Goal: Information Seeking & Learning: Find specific fact

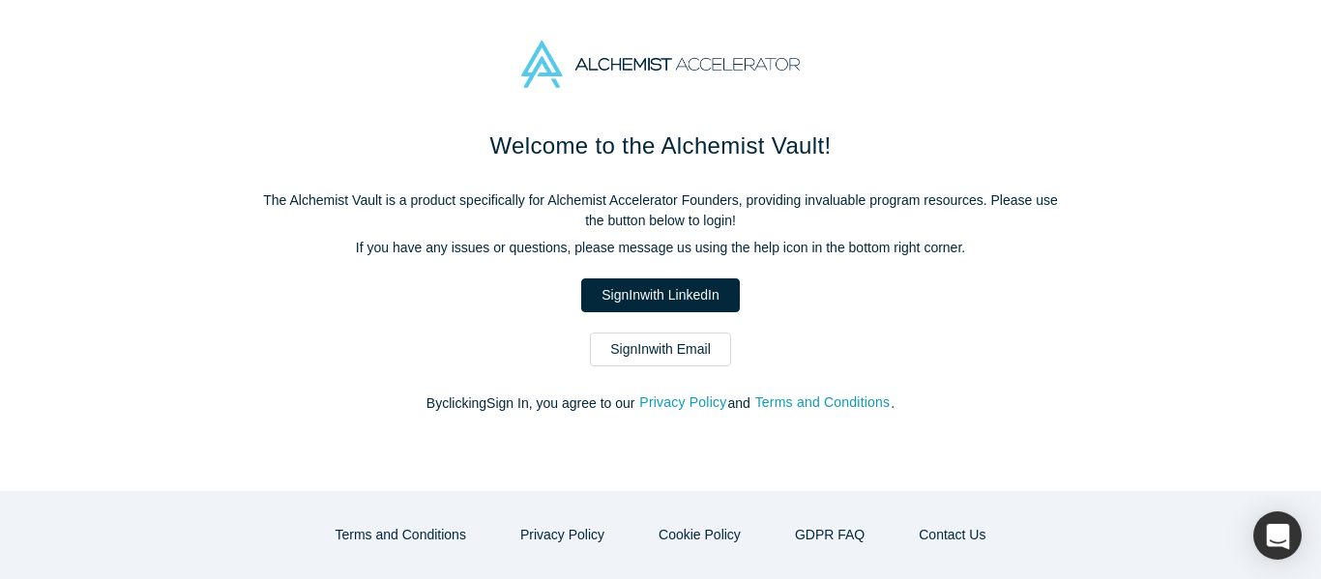
click at [658, 345] on link "Sign In with Email" at bounding box center [660, 350] width 141 height 34
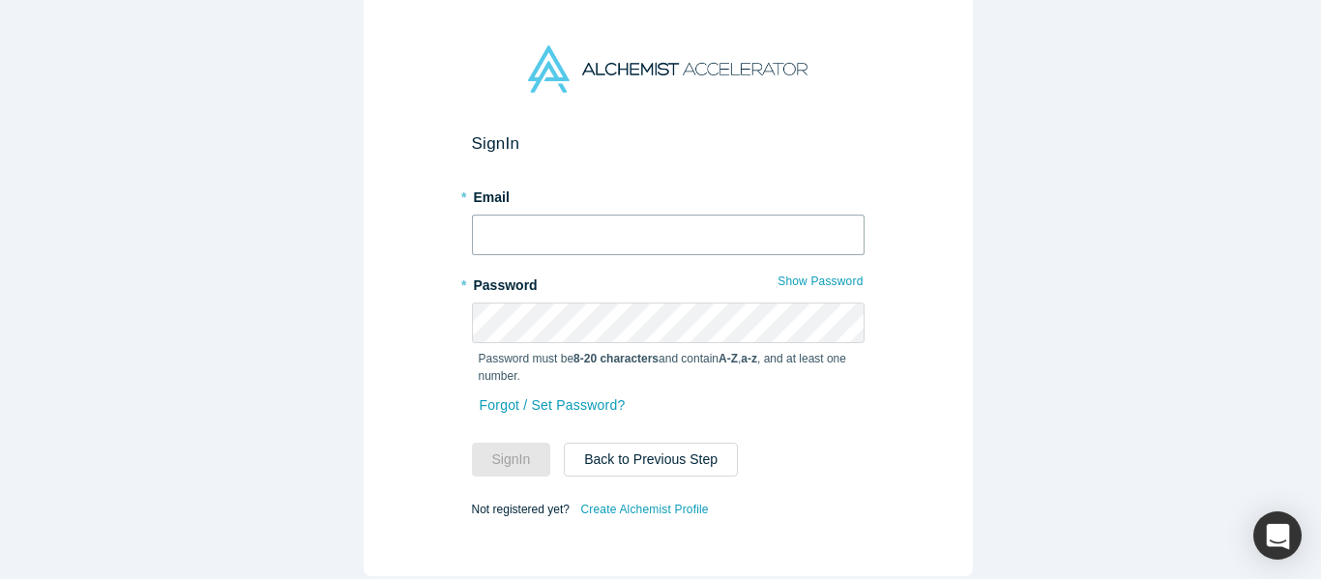
click at [605, 238] on input "text" at bounding box center [668, 235] width 393 height 41
type input "[EMAIL_ADDRESS][DOMAIN_NAME]"
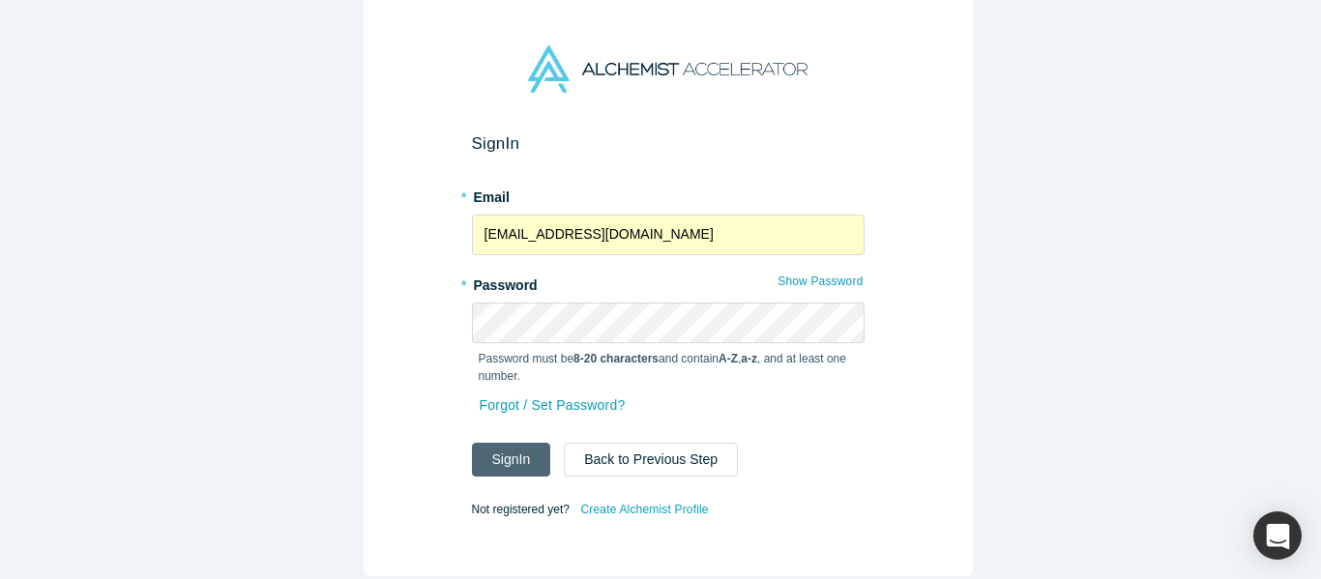
click at [500, 447] on button "Sign In" at bounding box center [511, 460] width 79 height 34
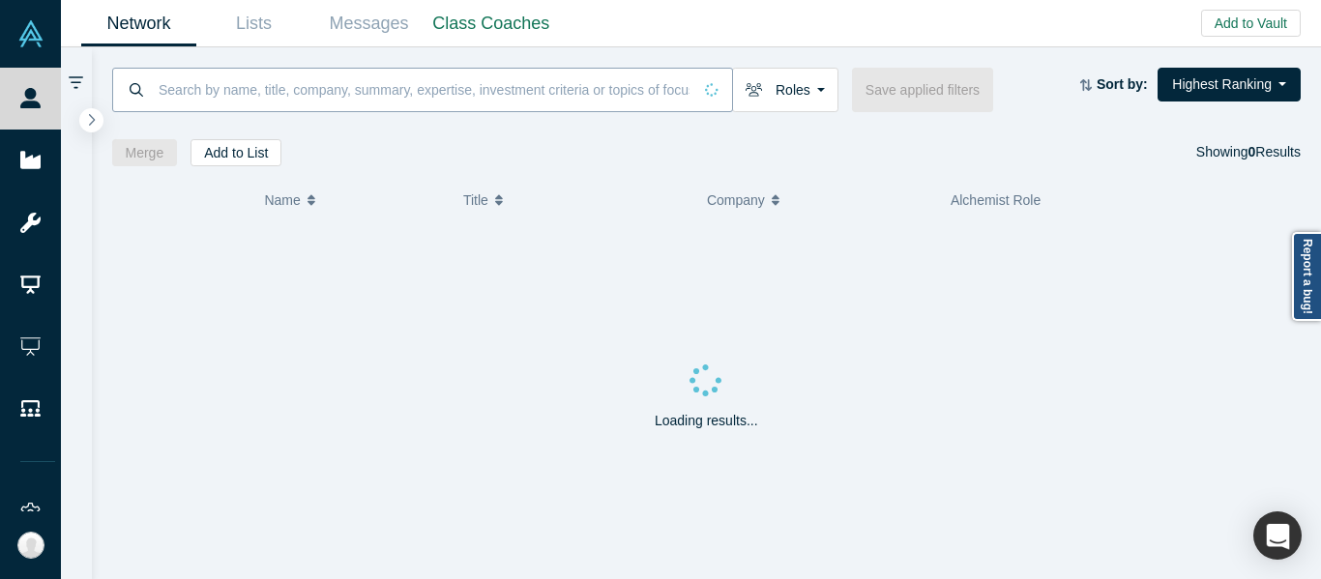
click at [456, 90] on input at bounding box center [424, 89] width 535 height 45
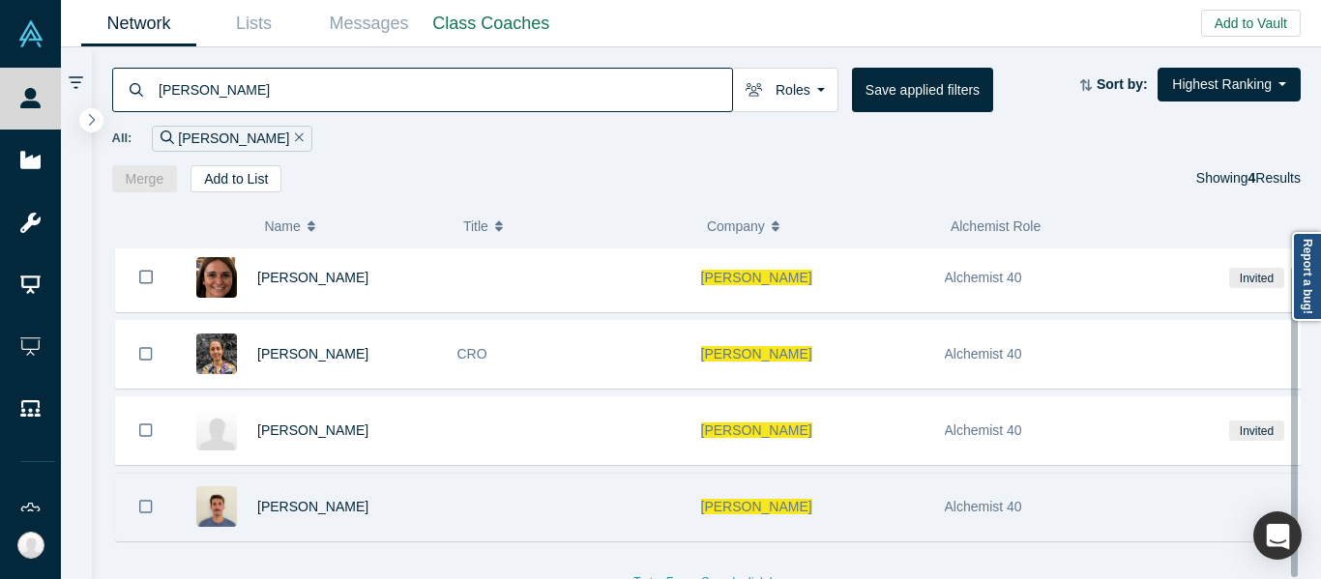
scroll to position [19, 0]
type input "[PERSON_NAME]"
click at [804, 524] on div "[PERSON_NAME]" at bounding box center [812, 507] width 223 height 67
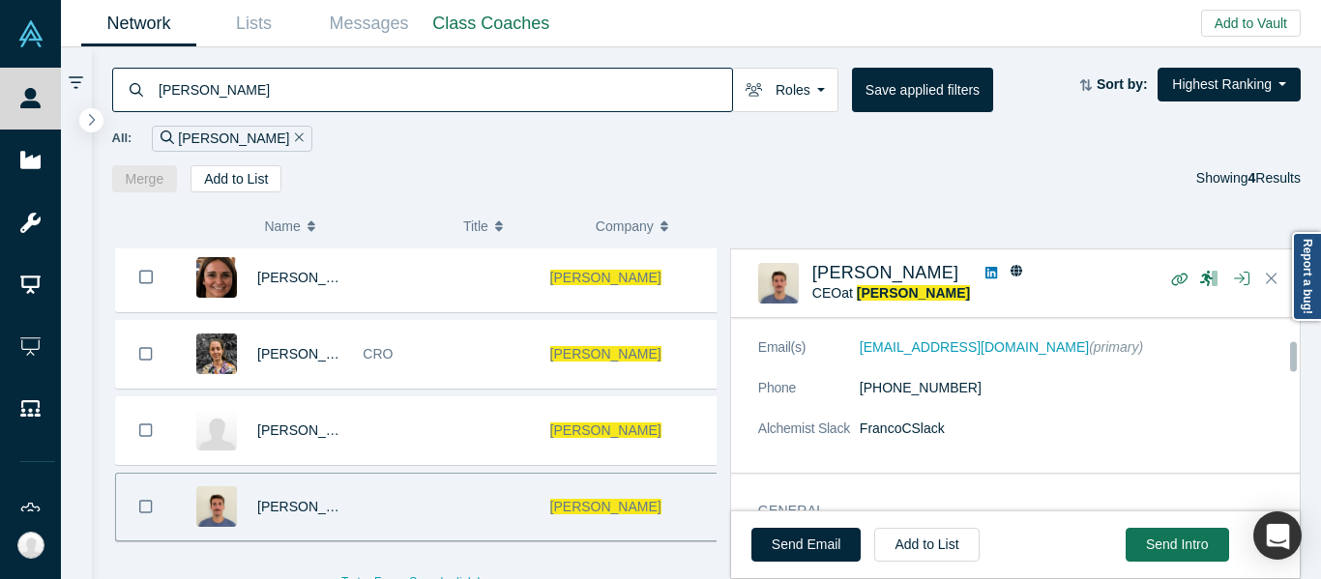
scroll to position [97, 0]
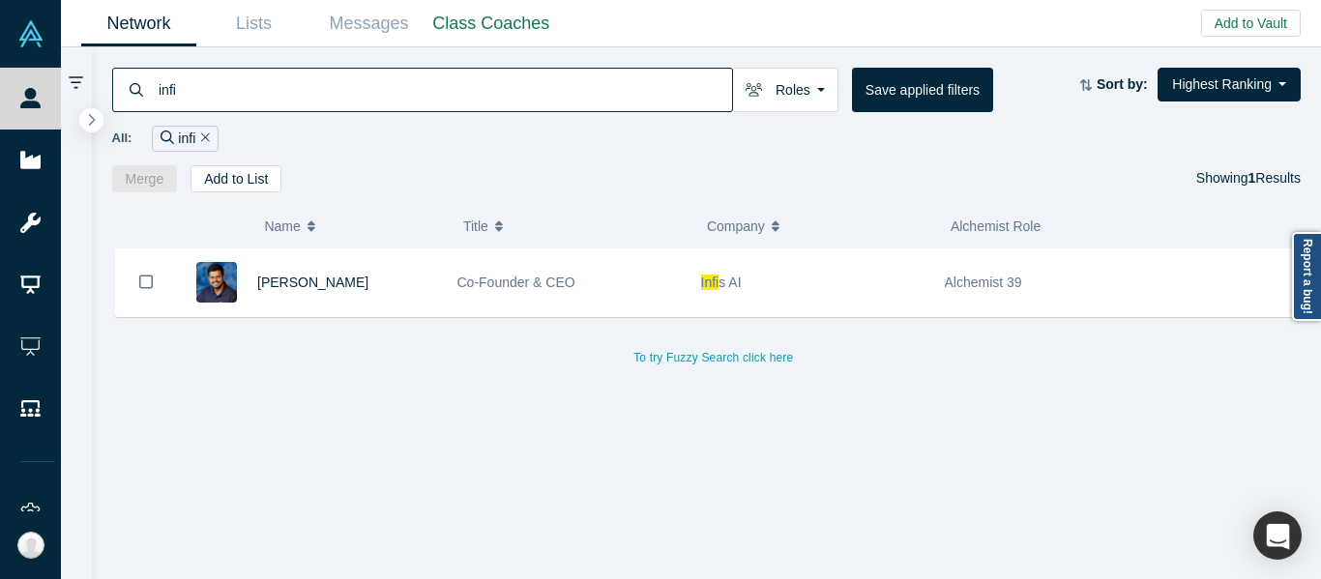
type input "infis"
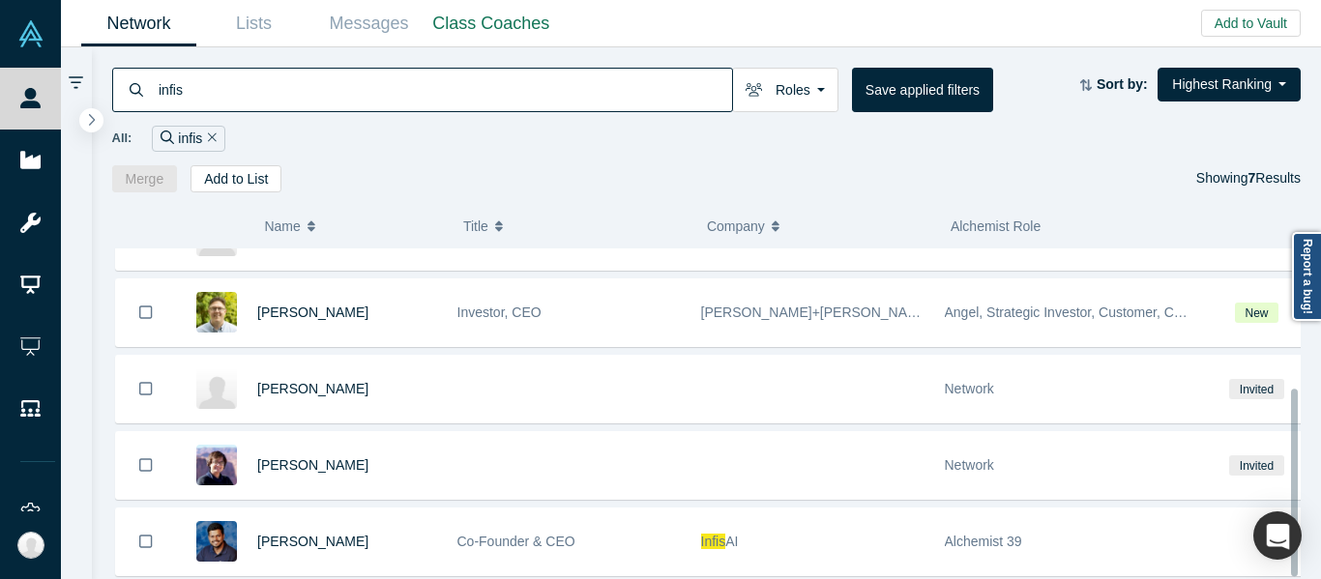
scroll to position [152, 0]
